Goal: Find contact information: Find contact information

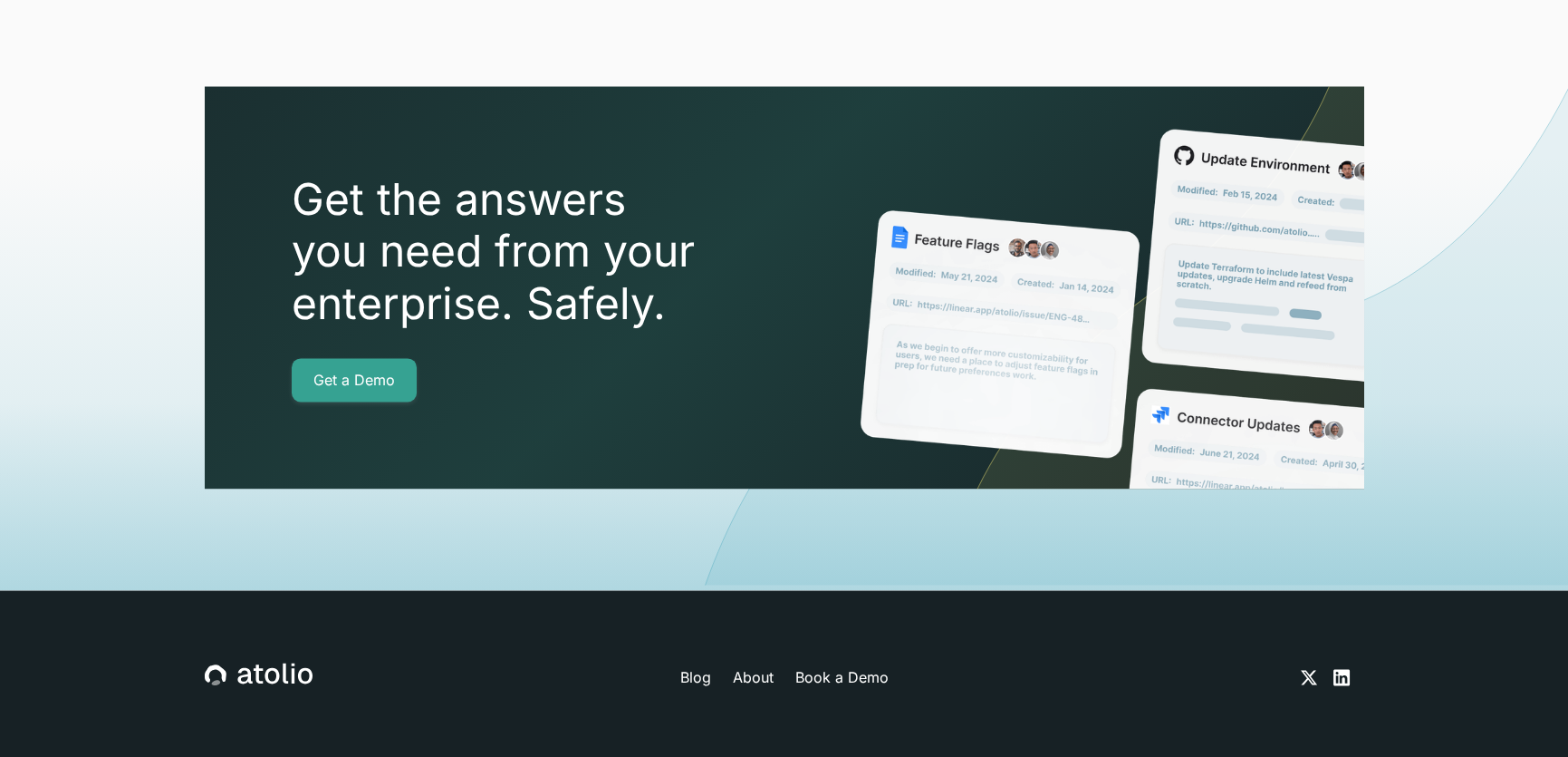
scroll to position [6452, 0]
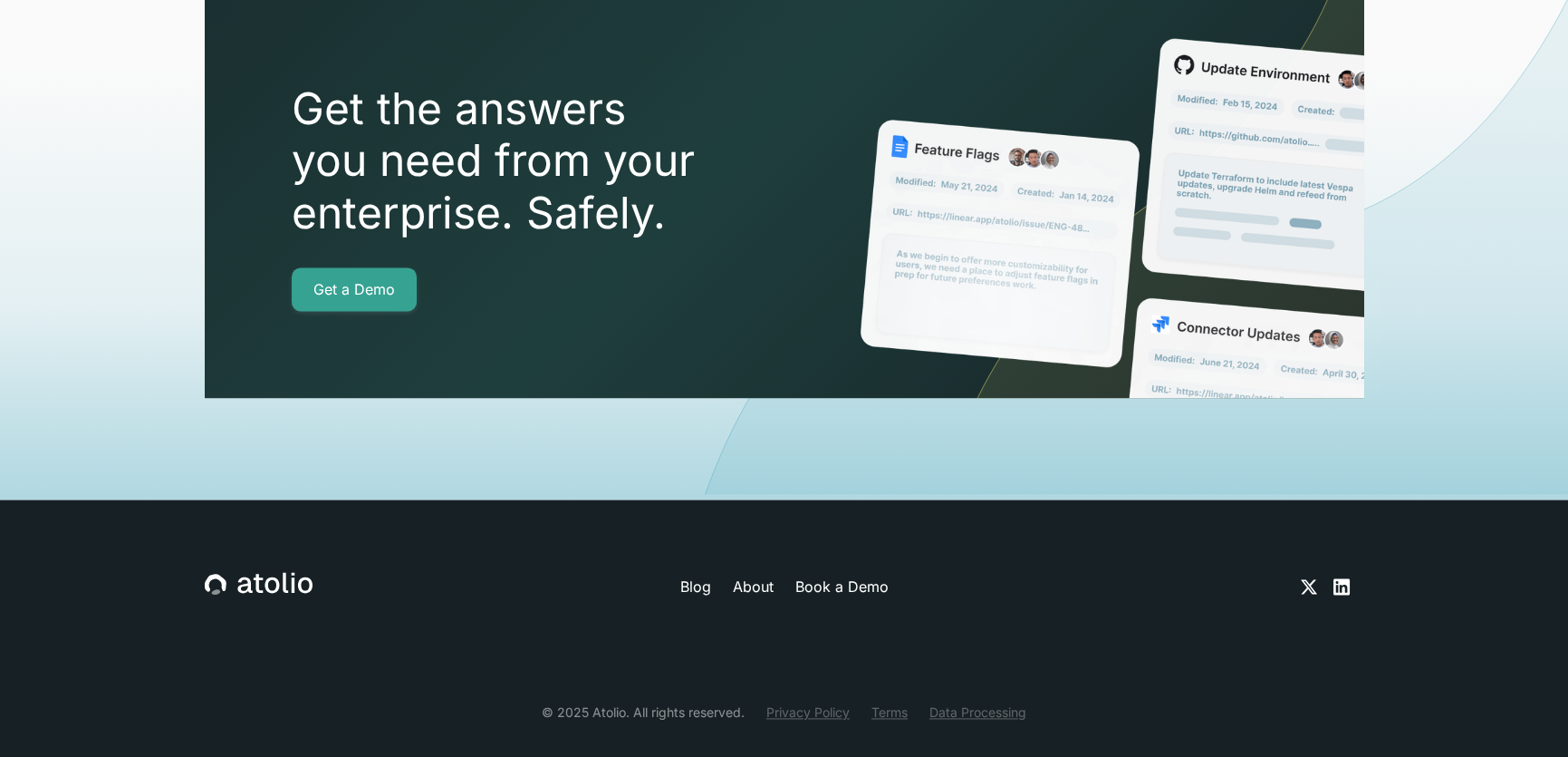
click at [740, 576] on link "About" at bounding box center [752, 586] width 40 height 22
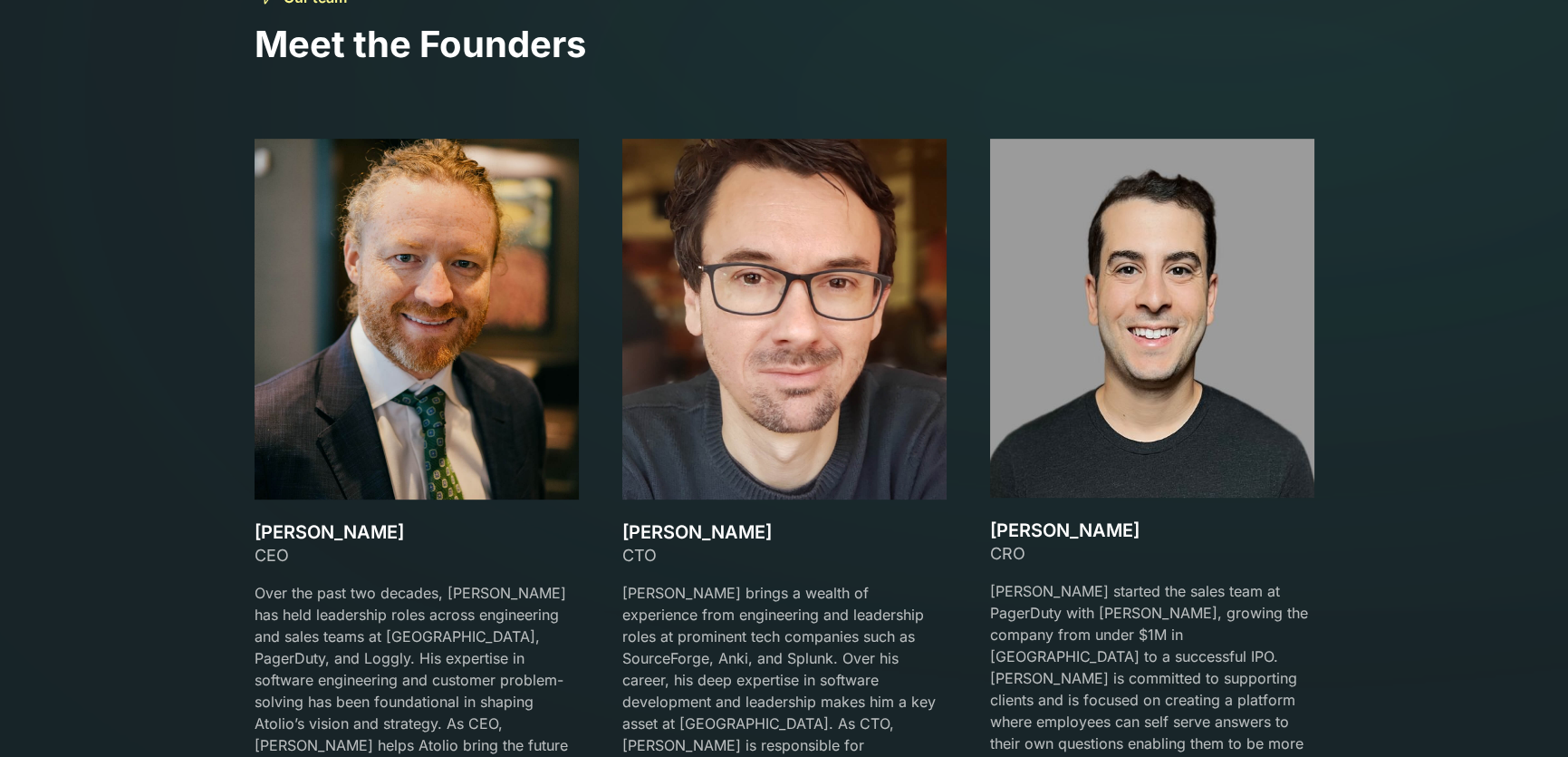
scroll to position [2628, 0]
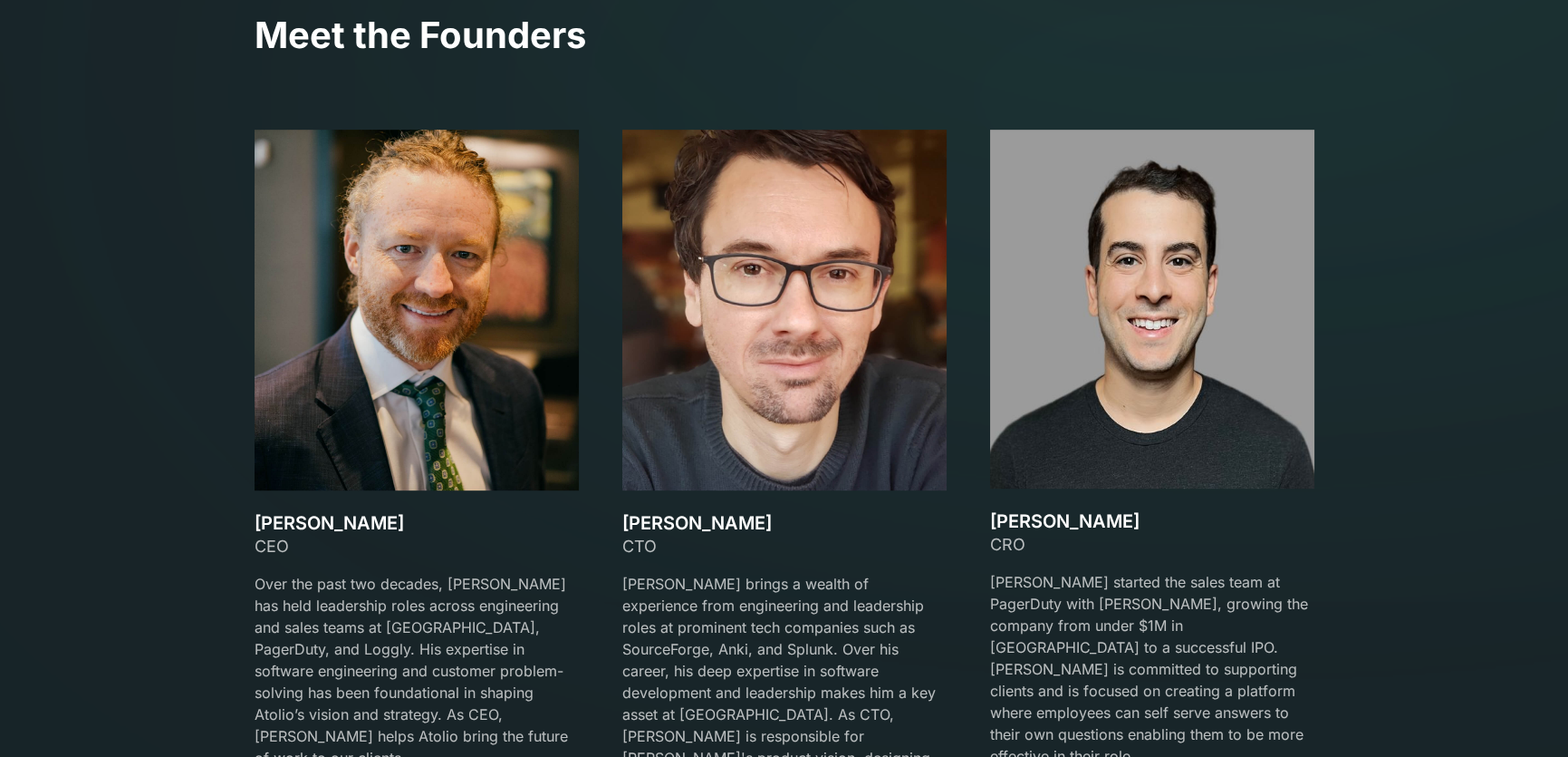
drag, startPoint x: 390, startPoint y: 527, endPoint x: 308, endPoint y: 530, distance: 82.1
click at [308, 530] on h3 "[PERSON_NAME]" at bounding box center [416, 522] width 324 height 22
copy h3 "Lanstein"
click at [380, 403] on img at bounding box center [416, 310] width 324 height 361
click at [290, 526] on h3 "[PERSON_NAME]" at bounding box center [416, 522] width 324 height 22
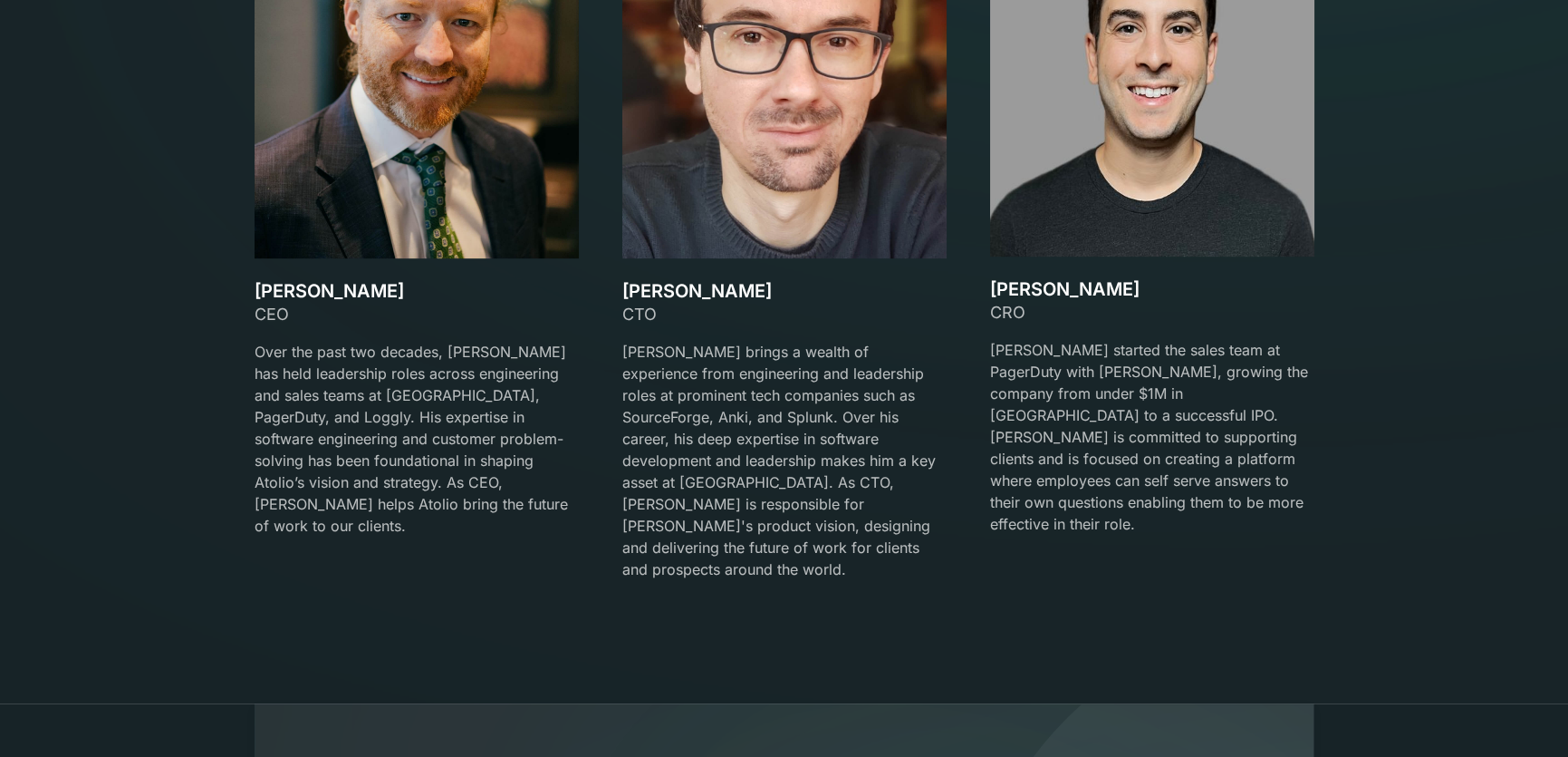
scroll to position [2719, 0]
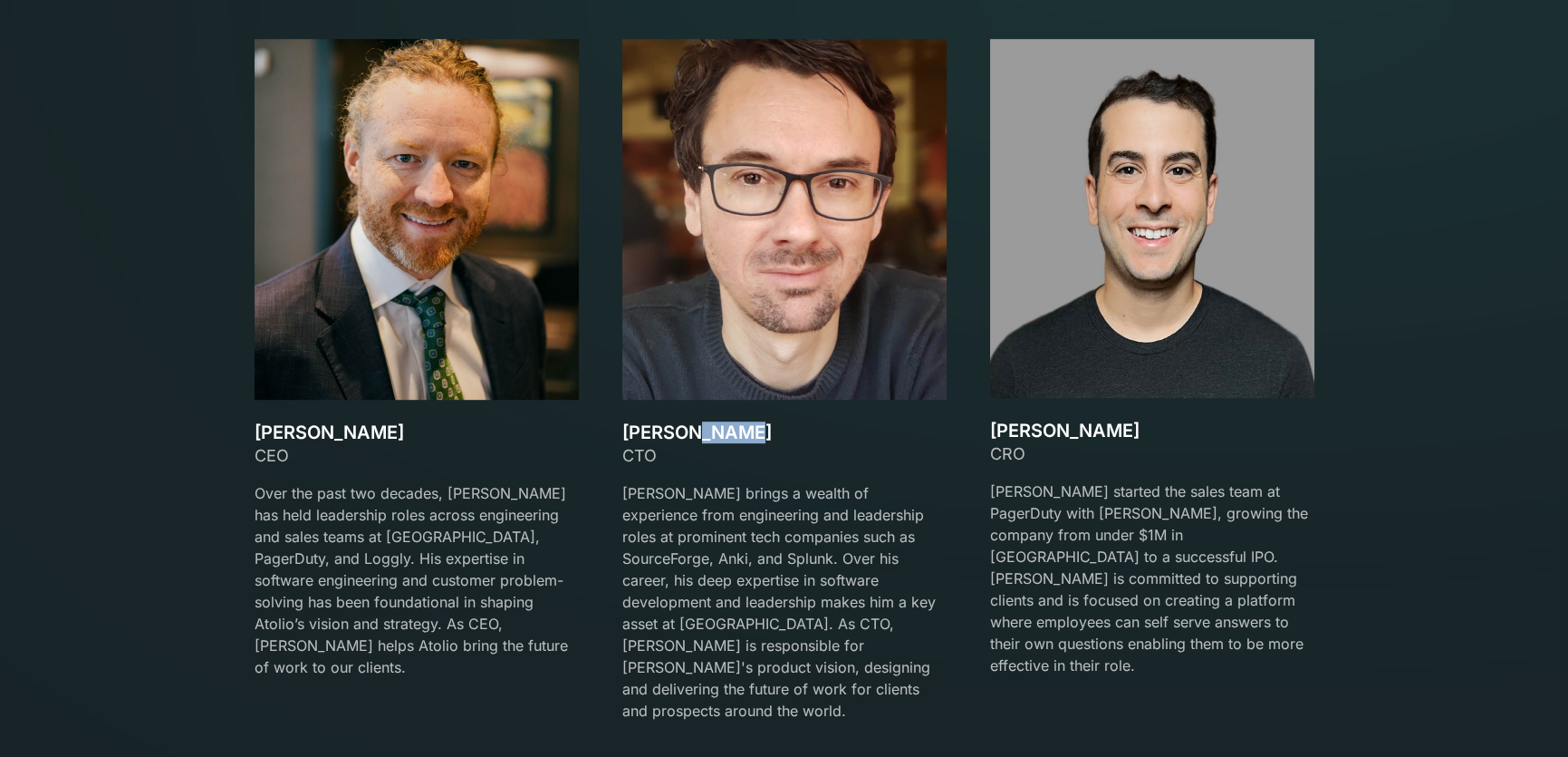
drag, startPoint x: 770, startPoint y: 429, endPoint x: 686, endPoint y: 433, distance: 84.1
click at [686, 433] on h3 "[PERSON_NAME]" at bounding box center [784, 432] width 324 height 22
copy h3 "[PERSON_NAME]"
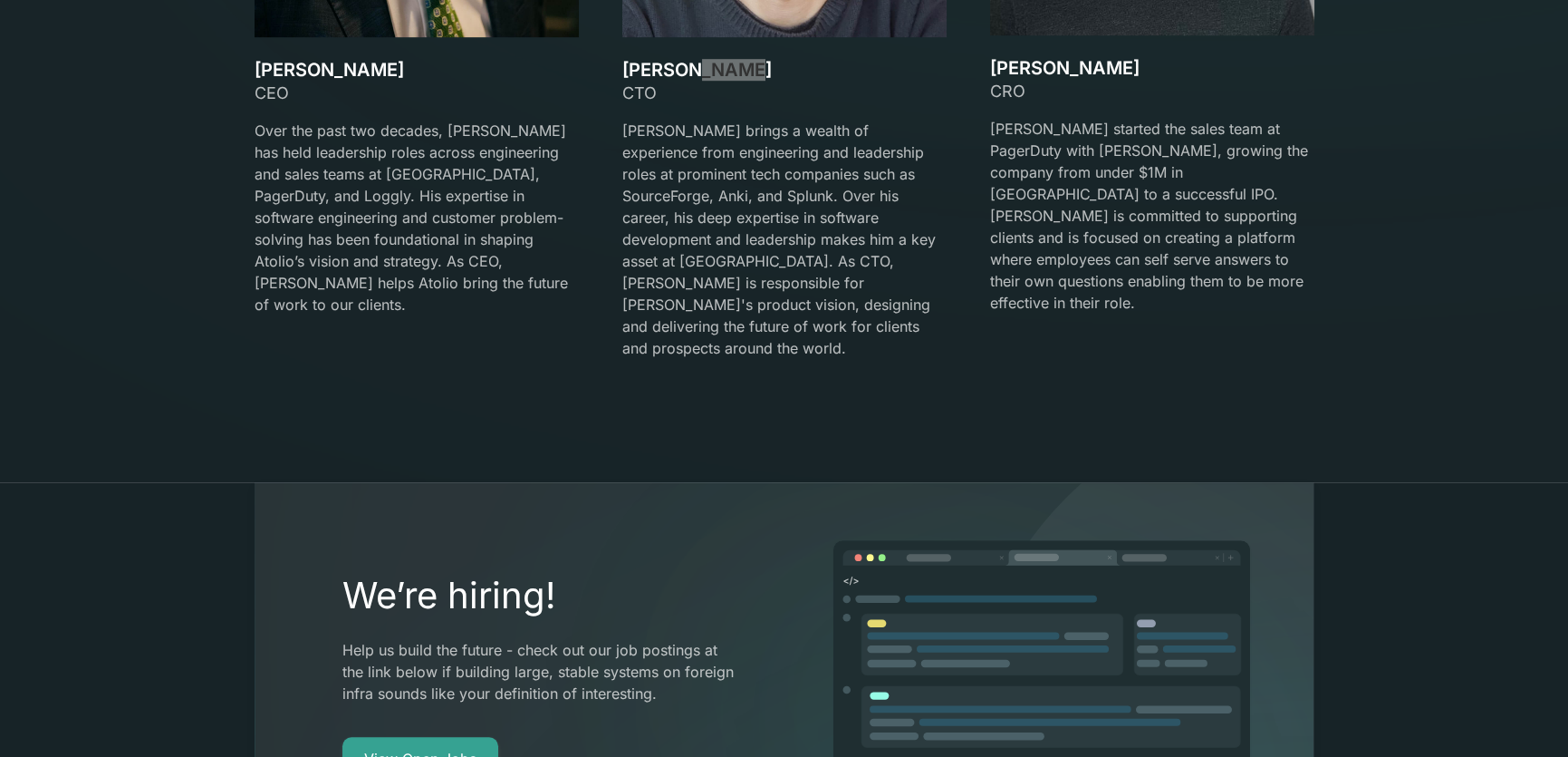
scroll to position [2900, 0]
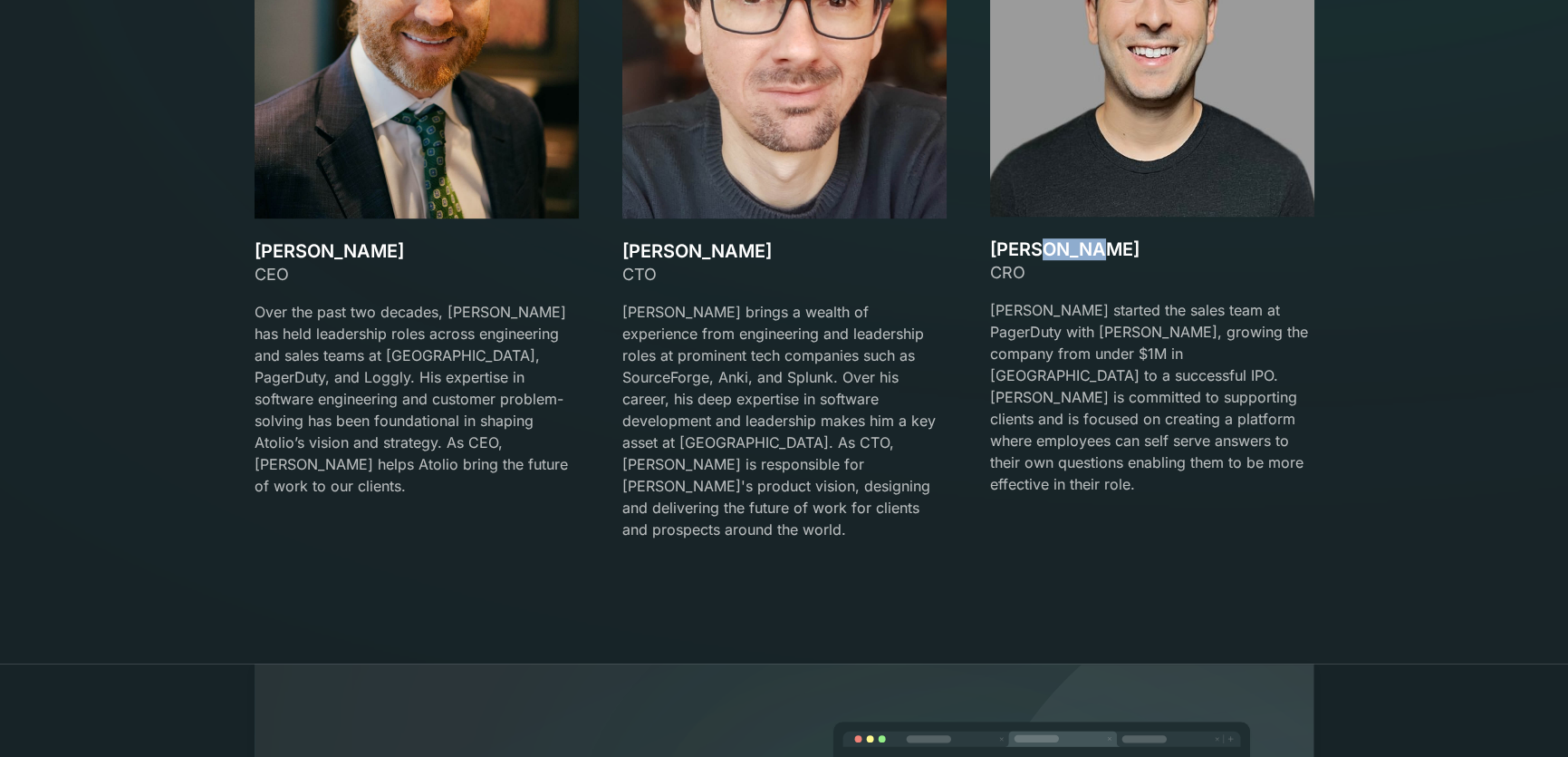
drag, startPoint x: 1095, startPoint y: 249, endPoint x: 1042, endPoint y: 251, distance: 53.0
click at [1042, 251] on h3 "[PERSON_NAME]" at bounding box center [1152, 249] width 324 height 22
copy h3 "[PERSON_NAME]"
